Goal: Task Accomplishment & Management: Use online tool/utility

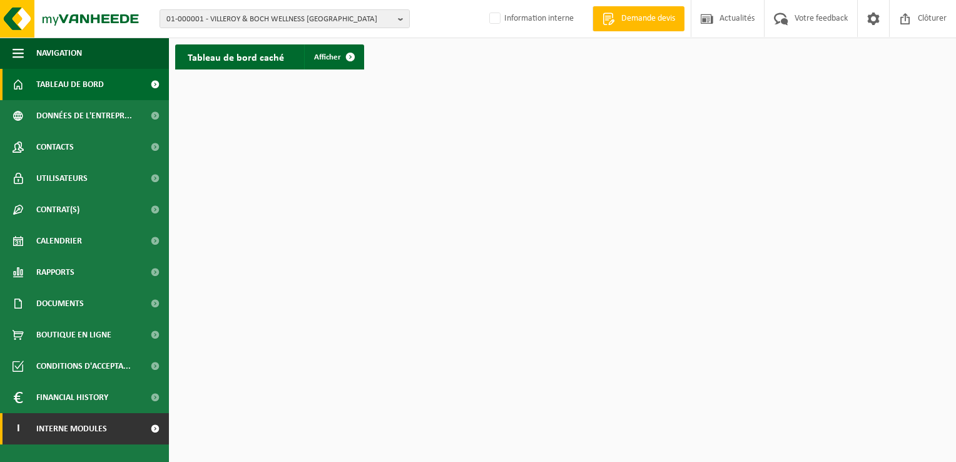
click at [74, 428] on span "Interne modules" at bounding box center [71, 428] width 71 height 31
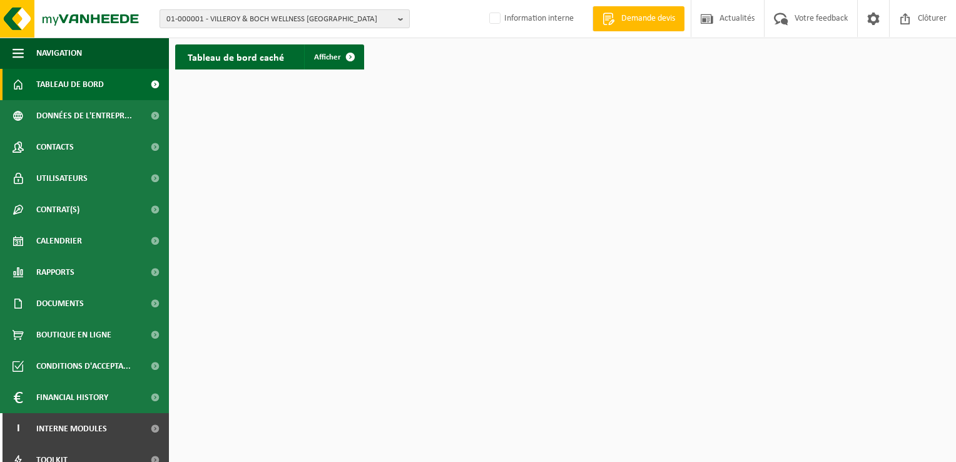
click at [215, 16] on span "01-000001 - VILLEROY & BOCH WELLNESS NV" at bounding box center [279, 19] width 227 height 19
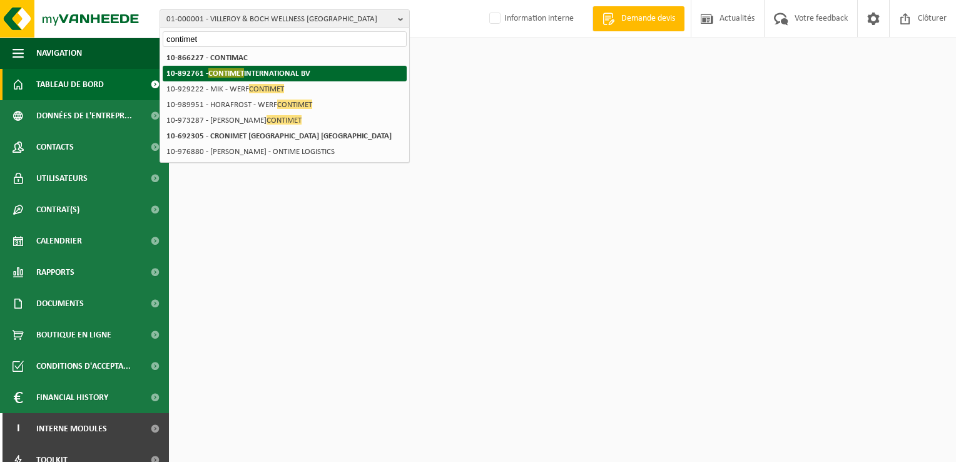
type input "contimet"
click at [260, 71] on strong "10-892761 - CONTIMET INTERNATIONAL BV" at bounding box center [238, 72] width 144 height 9
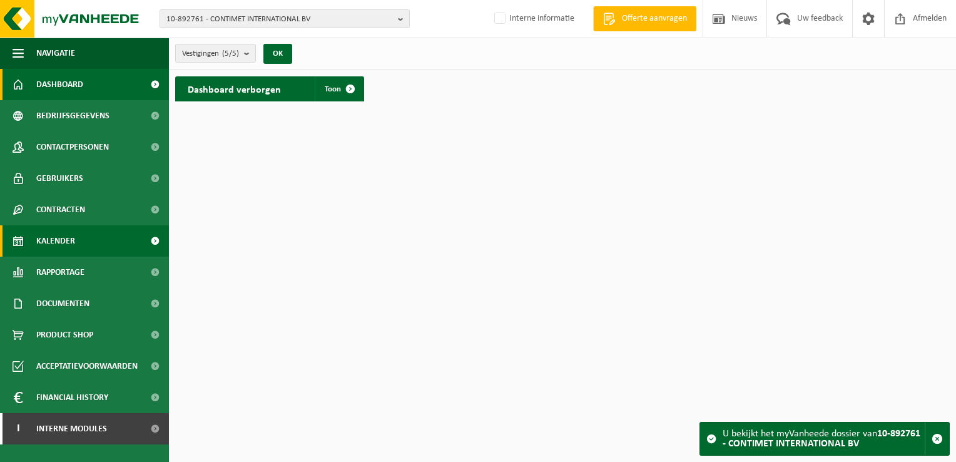
click at [76, 242] on link "Kalender" at bounding box center [84, 240] width 169 height 31
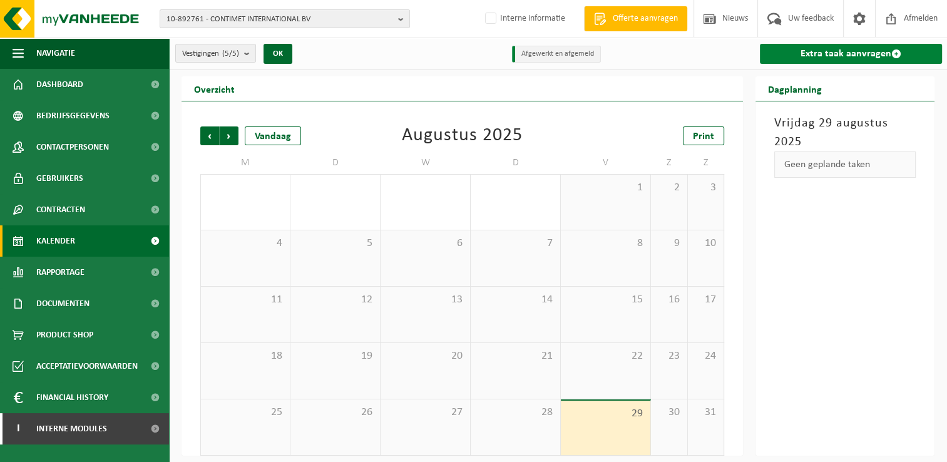
click at [859, 55] on link "Extra taak aanvragen" at bounding box center [851, 54] width 182 height 20
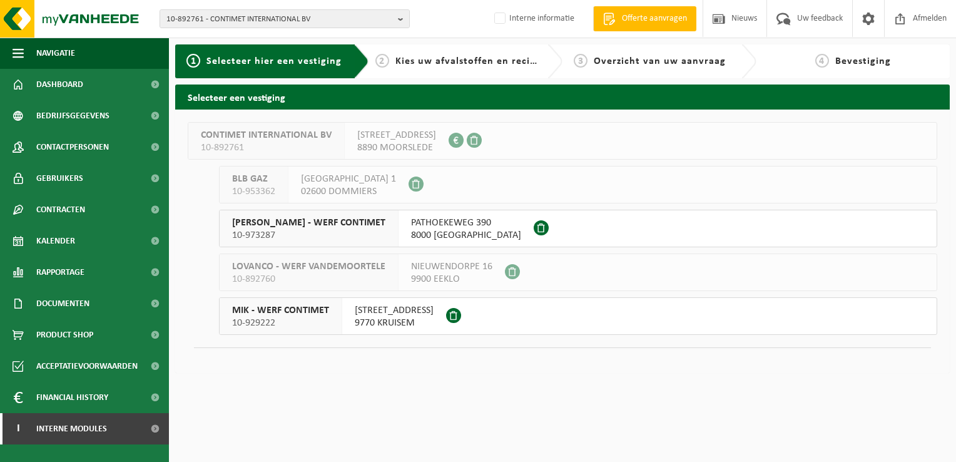
click at [351, 367] on div "CONTIMET INTERNATIONAL BV 10-892761 BLOEMHOEKSTRAAT 15 8890 MOORSLEDE 0744.889.…" at bounding box center [562, 242] width 775 height 264
